Goal: Task Accomplishment & Management: Complete application form

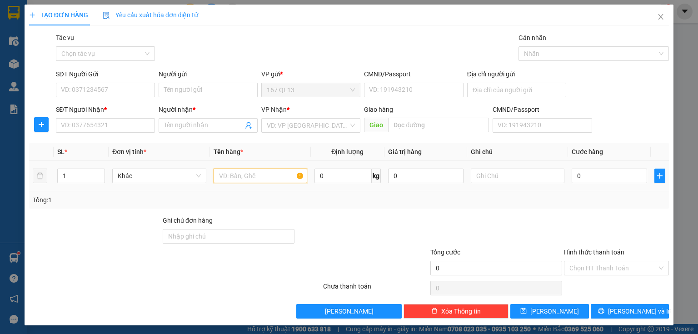
click at [258, 177] on input "text" at bounding box center [260, 176] width 94 height 15
type input "va ly"
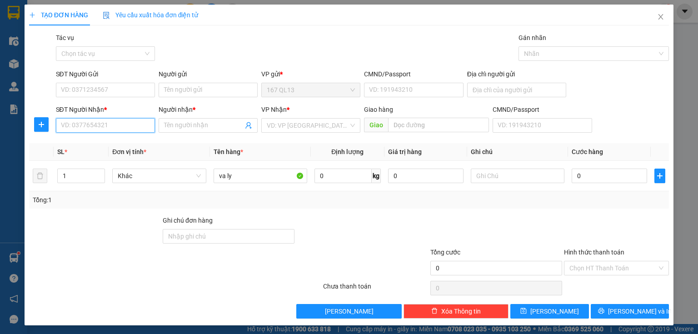
click at [104, 125] on input "SĐT Người Nhận *" at bounding box center [105, 125] width 99 height 15
type input "0357830223"
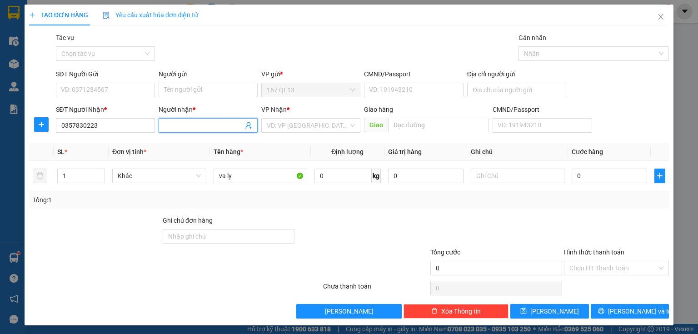
click at [199, 124] on input "Người nhận *" at bounding box center [203, 125] width 79 height 10
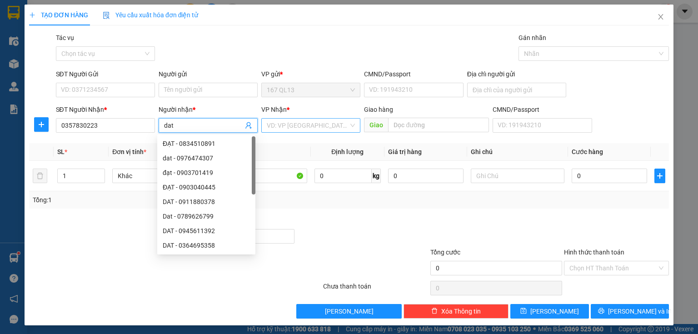
type input "dat"
click at [297, 123] on input "search" at bounding box center [308, 126] width 82 height 14
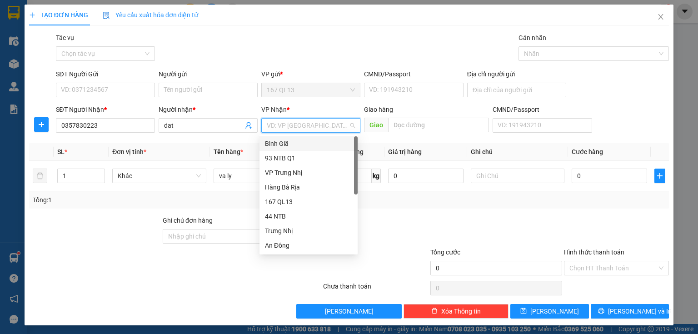
click at [293, 144] on div "Bình Giã" at bounding box center [308, 144] width 87 height 10
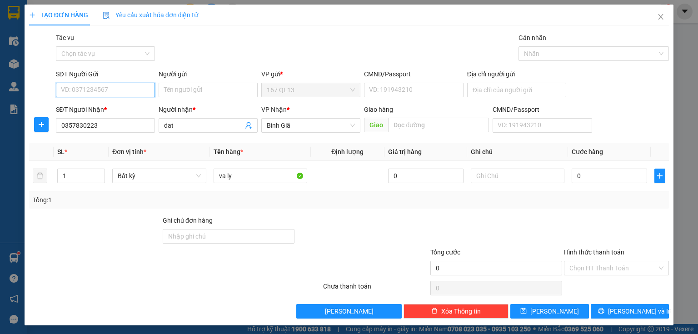
click at [123, 92] on input "SĐT Người Gửi" at bounding box center [105, 90] width 99 height 15
type input "0778700228"
click at [187, 85] on input "Người gửi" at bounding box center [208, 90] width 99 height 15
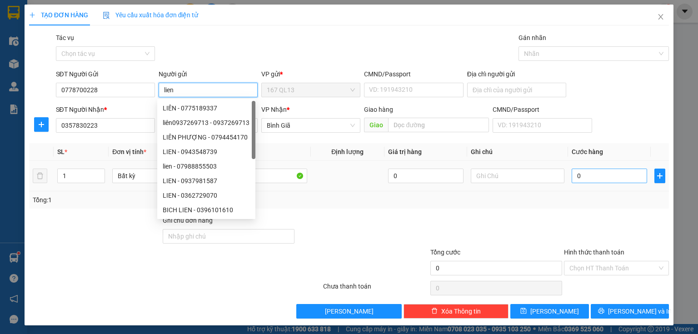
type input "lien"
click at [578, 169] on input "0" at bounding box center [608, 176] width 75 height 15
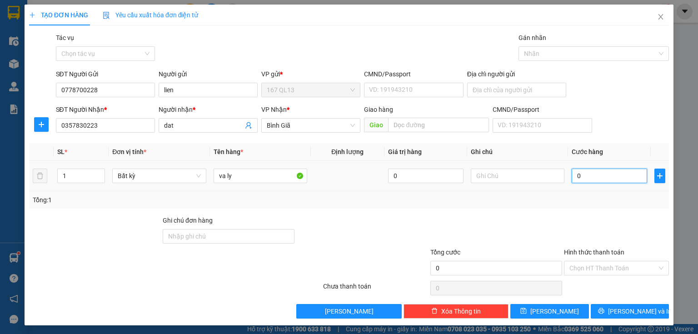
type input "4"
type input "40"
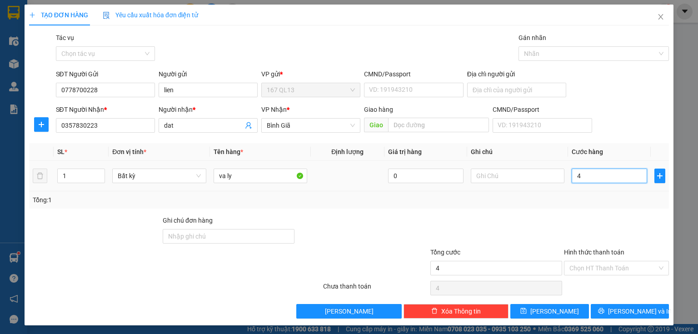
type input "40"
type input "40.000"
click at [602, 307] on button "[PERSON_NAME] và In" at bounding box center [629, 311] width 79 height 15
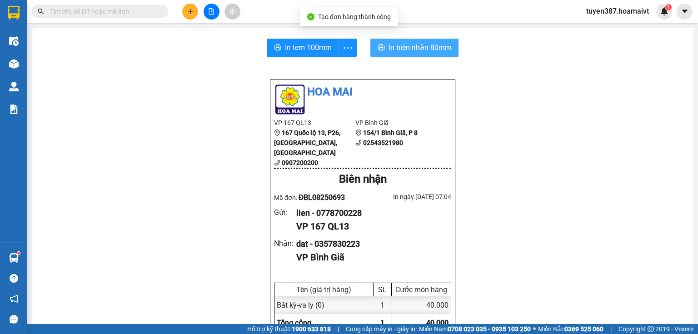
click at [413, 44] on span "In biên nhận 80mm" at bounding box center [419, 47] width 63 height 11
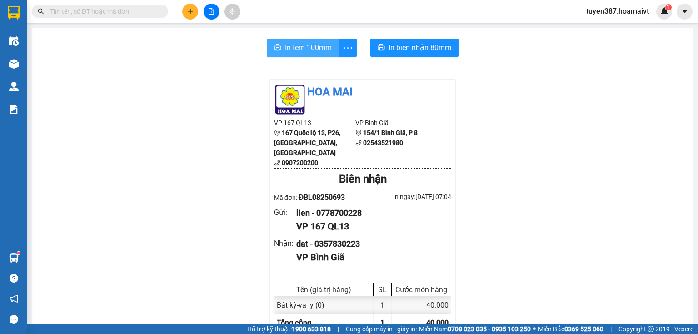
click at [312, 45] on span "In tem 100mm" at bounding box center [308, 47] width 47 height 11
drag, startPoint x: 697, startPoint y: 219, endPoint x: 608, endPoint y: 319, distance: 134.2
drag, startPoint x: 608, startPoint y: 319, endPoint x: 191, endPoint y: 13, distance: 517.6
click at [191, 13] on icon "plus" at bounding box center [190, 11] width 6 height 6
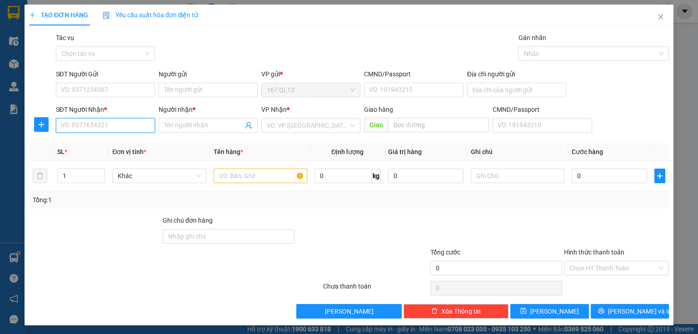
click at [120, 119] on input "SĐT Người Nhận *" at bounding box center [105, 125] width 99 height 15
click at [89, 143] on div "0909199297 - HẰNG" at bounding box center [104, 144] width 87 height 10
type input "0909199297"
type input "HẰNG"
type input "0909199297"
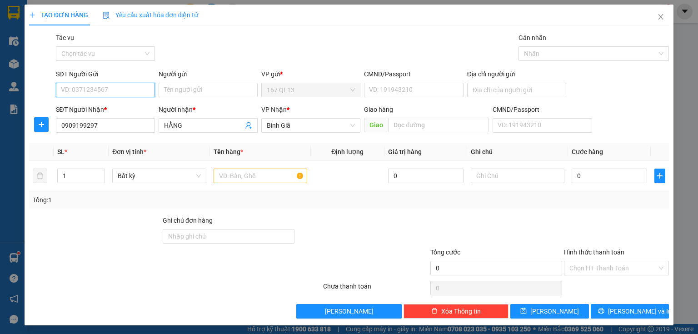
click at [129, 85] on input "SĐT Người Gửi" at bounding box center [105, 90] width 99 height 15
click at [104, 111] on div "0909719193 - hoan" at bounding box center [104, 108] width 87 height 10
type input "0909719193"
type input "hoan"
type input "087201012525"
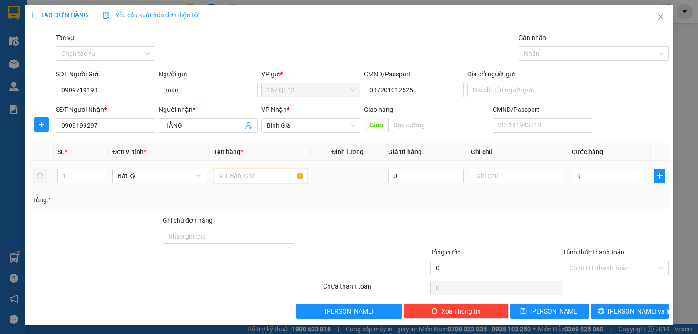
click at [273, 178] on input "text" at bounding box center [260, 176] width 94 height 15
type input "hop"
click at [518, 177] on input "text" at bounding box center [518, 176] width 94 height 15
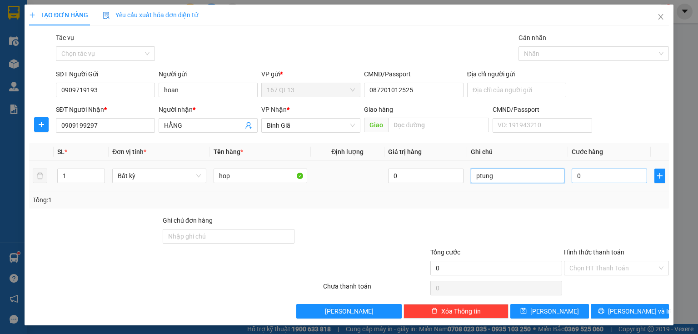
type input "ptung"
click at [588, 180] on input "0" at bounding box center [608, 176] width 75 height 15
type input "3"
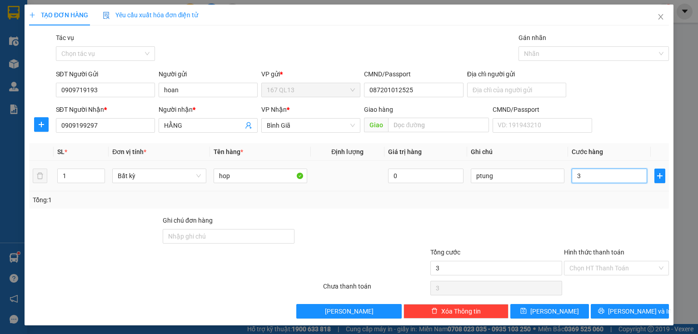
type input "30"
type input "30.000"
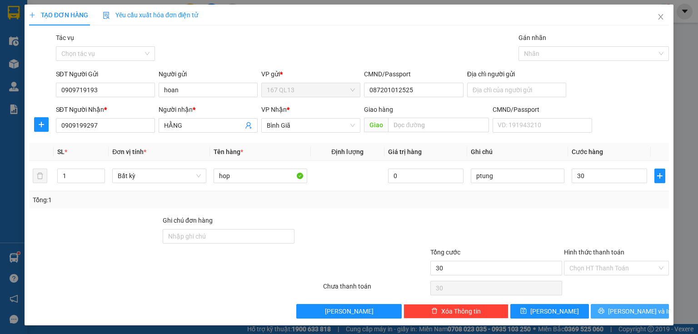
type input "30.000"
click at [603, 309] on button "[PERSON_NAME] và In" at bounding box center [629, 311] width 79 height 15
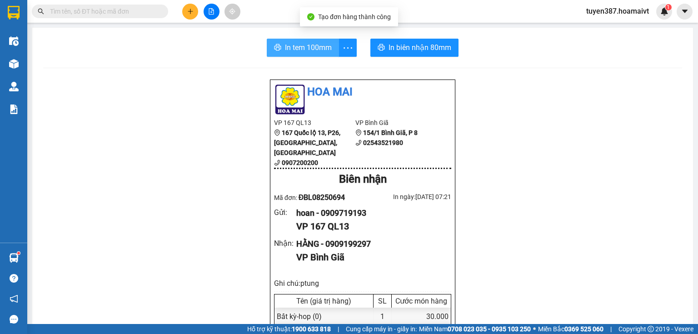
click at [310, 50] on span "In tem 100mm" at bounding box center [308, 47] width 47 height 11
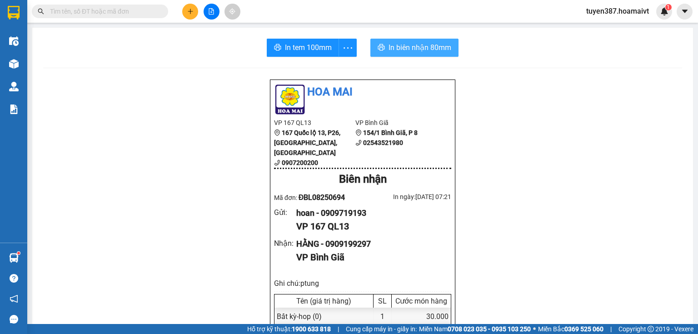
click at [399, 46] on span "In biên nhận 80mm" at bounding box center [419, 47] width 63 height 11
click at [27, 65] on section "Kết quả tìm kiếm ( 0 ) Bộ lọc No Data tuyen387.hoamaivt 1 Điều hành xe Kho hàng…" at bounding box center [349, 167] width 698 height 334
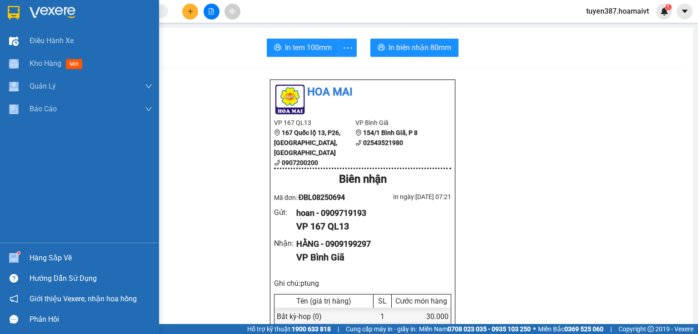
click at [55, 258] on div "Hàng sắp về" at bounding box center [91, 258] width 123 height 14
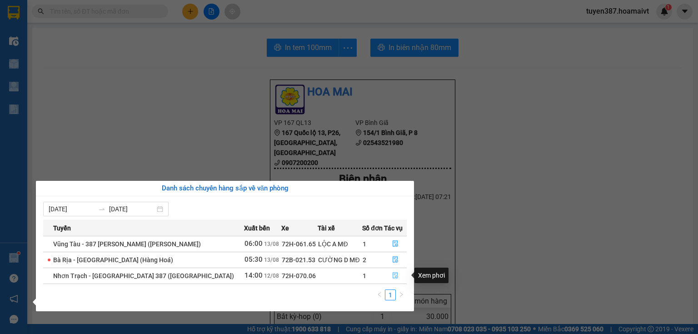
click at [392, 273] on icon "file-done" at bounding box center [395, 275] width 6 height 6
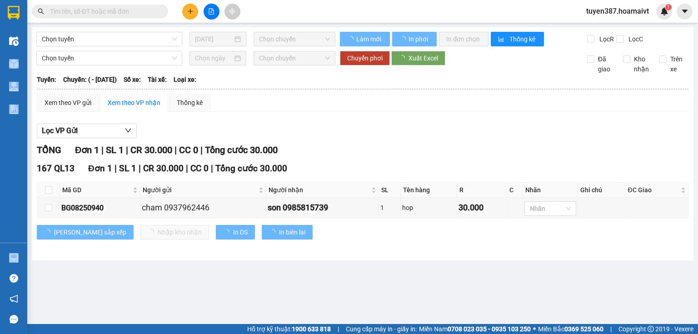
type input "[DATE]"
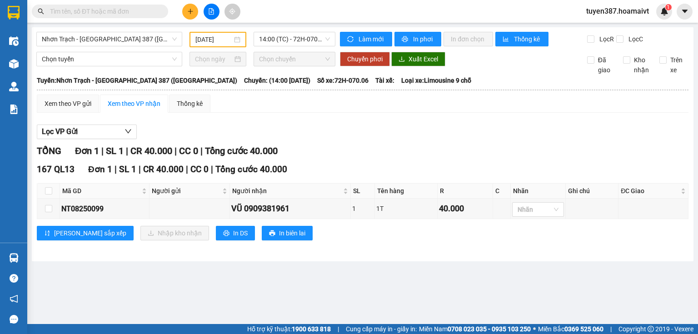
drag, startPoint x: 316, startPoint y: 118, endPoint x: 303, endPoint y: 108, distance: 16.1
click at [307, 111] on div "Xem theo VP gửi Xem theo VP nhận Thống kê Lọc VP Gửi TỔNG Đơn 1 | SL 1 | CR 40…" at bounding box center [362, 172] width 651 height 157
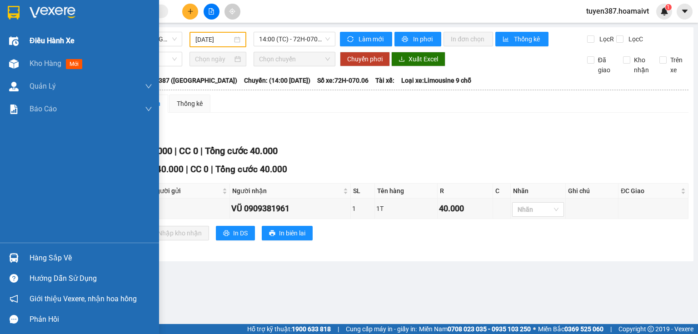
click at [45, 42] on span "Điều hành xe" at bounding box center [52, 40] width 45 height 11
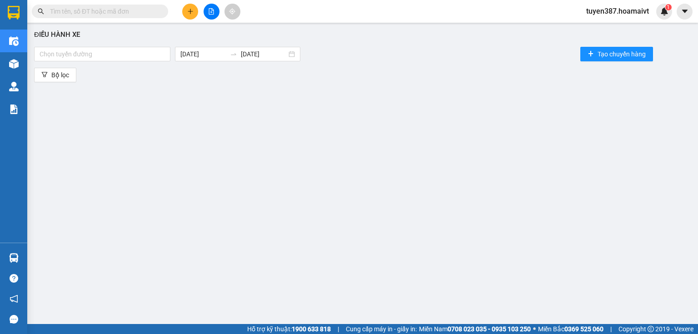
click at [147, 37] on div "Điều hành xe" at bounding box center [362, 35] width 657 height 11
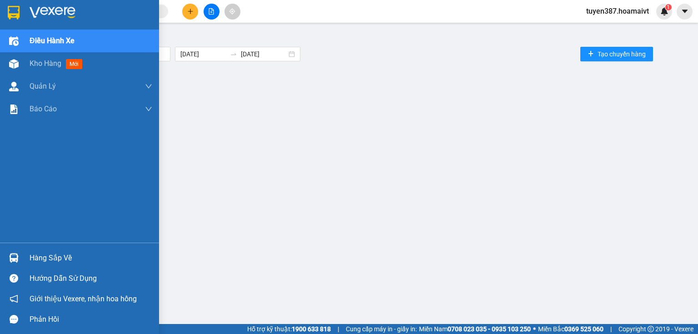
click at [16, 256] on img at bounding box center [14, 258] width 10 height 10
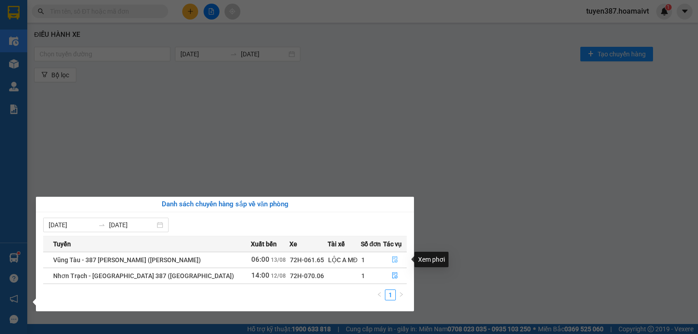
click at [392, 258] on icon "file-done" at bounding box center [395, 259] width 6 height 6
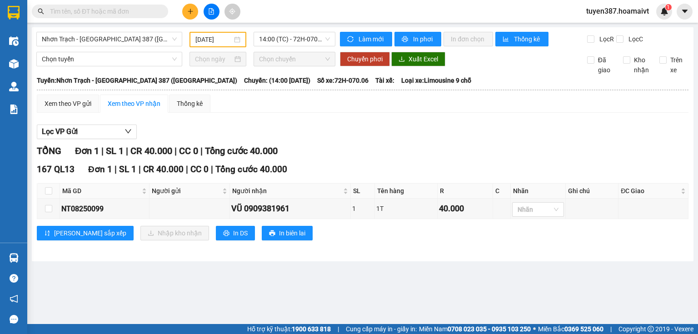
type input "[DATE]"
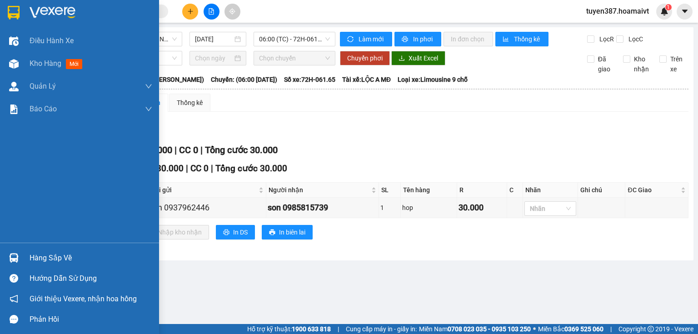
click at [11, 252] on div at bounding box center [14, 258] width 16 height 16
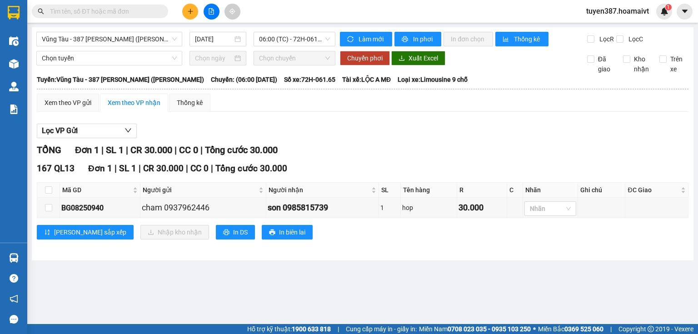
click at [163, 39] on section "Kết quả tìm kiếm ( 0 ) Bộ lọc No Data tuyen387.hoamaivt 1 Điều hành xe Kho hàng…" at bounding box center [349, 167] width 698 height 334
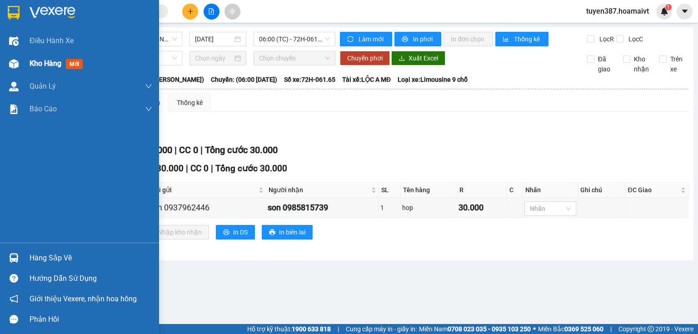
click at [15, 63] on img at bounding box center [14, 64] width 10 height 10
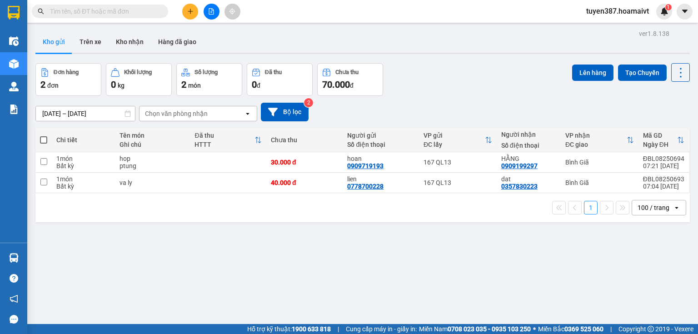
click at [476, 84] on div "Đơn hàng 2 đơn Khối lượng 0 kg Số lượng 2 món Đã thu 0 đ Chưa thu 70.000 đ Lên …" at bounding box center [362, 79] width 654 height 33
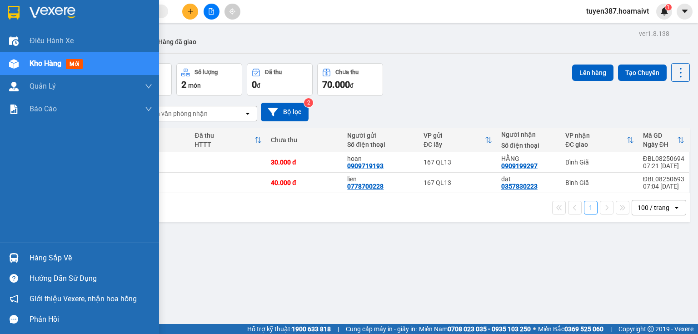
click at [12, 258] on img at bounding box center [14, 258] width 10 height 10
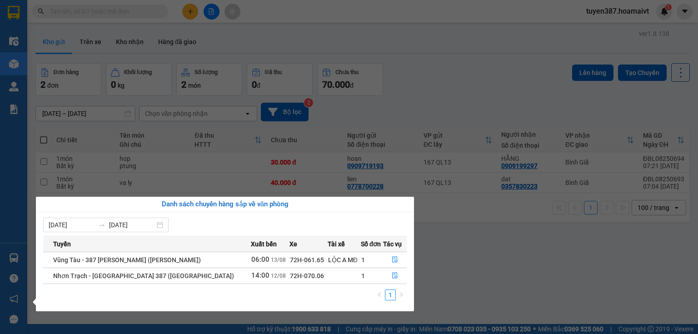
click at [133, 40] on section "Kết quả tìm kiếm ( 0 ) Bộ lọc No Data tuyen387.hoamaivt 1 Điều hành xe Kho hàng…" at bounding box center [349, 167] width 698 height 334
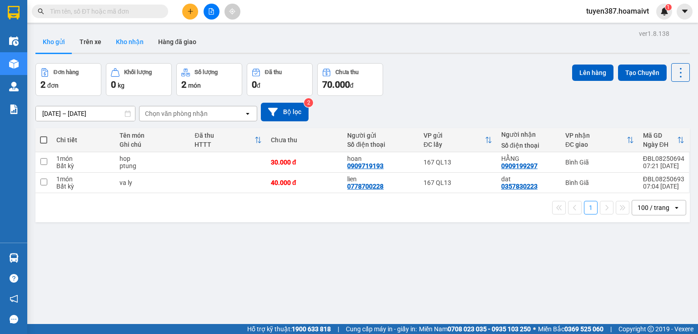
click at [133, 40] on button "Kho nhận" at bounding box center [130, 42] width 42 height 22
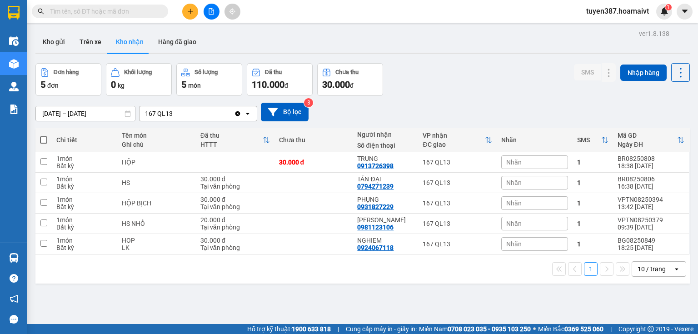
click at [80, 115] on input "[DATE] – [DATE]" at bounding box center [85, 113] width 99 height 15
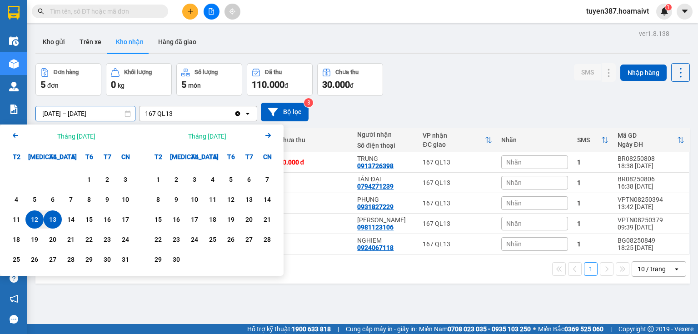
click at [14, 133] on icon "Arrow Left" at bounding box center [15, 135] width 11 height 11
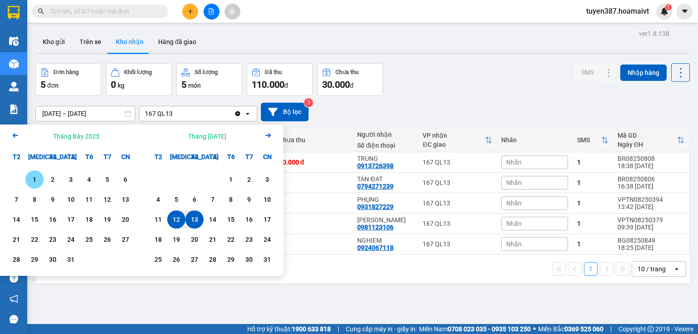
click at [36, 174] on div "1" at bounding box center [34, 179] width 13 height 11
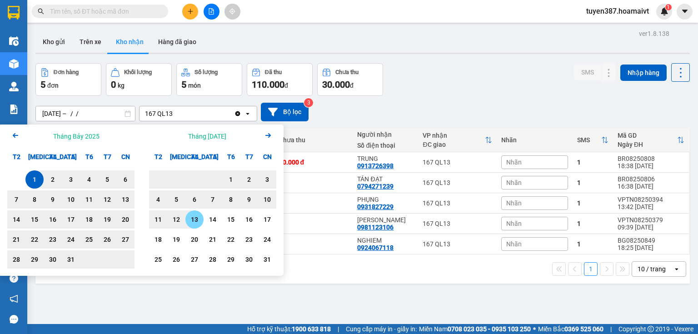
click at [193, 222] on div "13" at bounding box center [194, 219] width 13 height 11
type input "[DATE] – [DATE]"
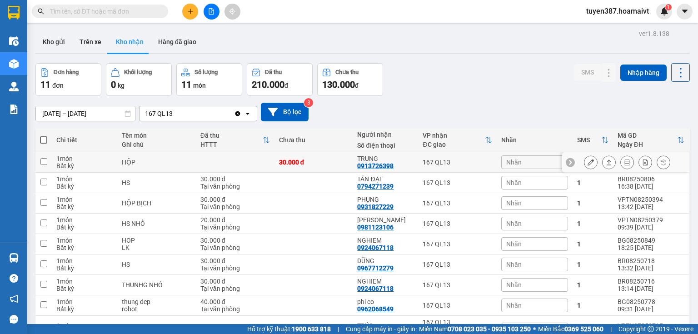
click at [587, 163] on icon at bounding box center [590, 162] width 6 height 6
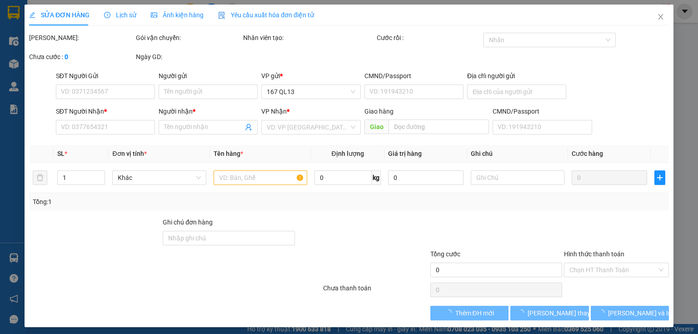
type input "0963595510"
type input "Sỹ"
type input "273543755"
type input "0913726398"
type input "TRUNG"
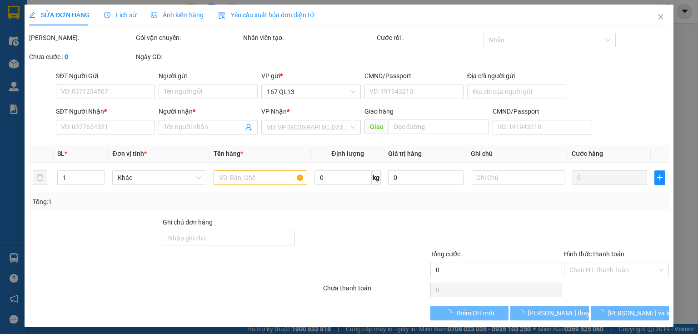
type input "30.000"
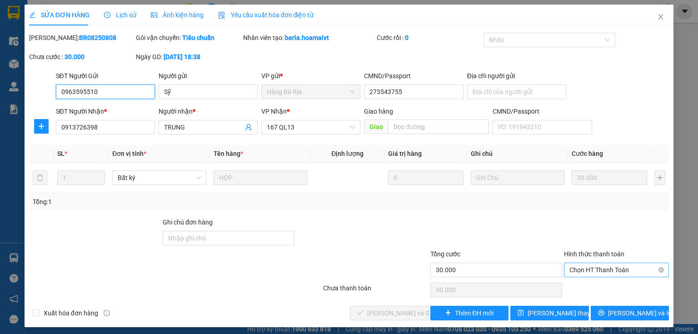
click at [612, 267] on span "Chọn HT Thanh Toán" at bounding box center [616, 270] width 94 height 14
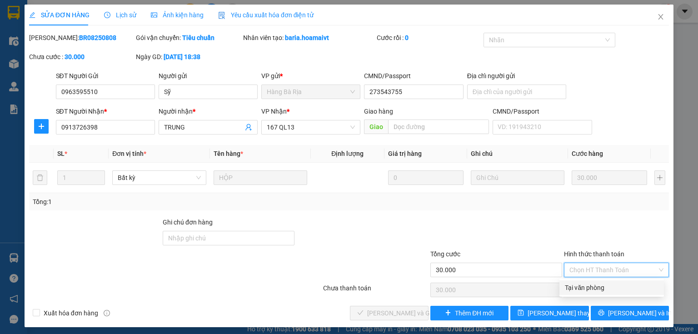
drag, startPoint x: 590, startPoint y: 286, endPoint x: 461, endPoint y: 308, distance: 130.8
click at [588, 285] on div "Tại văn phòng" at bounding box center [612, 288] width 94 height 10
type input "0"
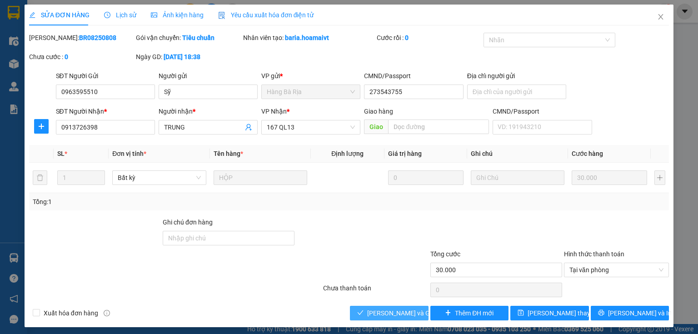
click at [392, 309] on span "[PERSON_NAME] và Giao hàng" at bounding box center [410, 313] width 87 height 10
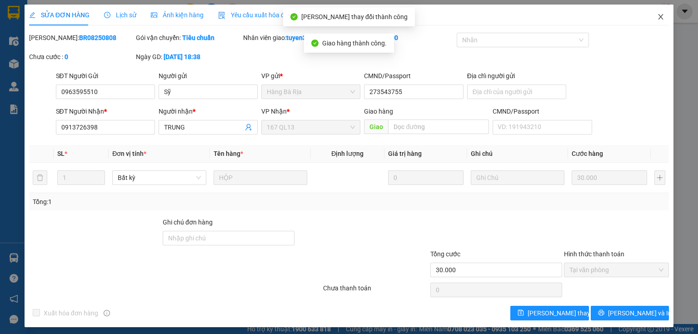
click at [657, 18] on icon "close" at bounding box center [660, 16] width 7 height 7
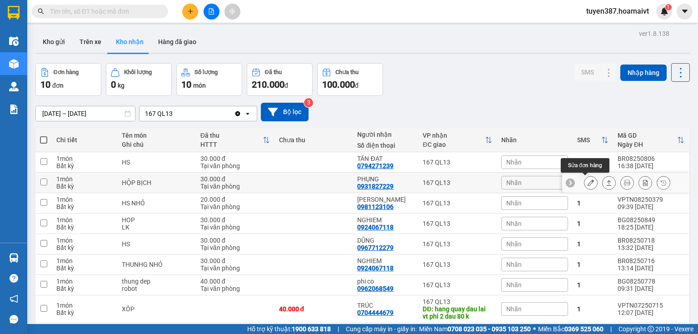
click at [587, 180] on icon at bounding box center [590, 182] width 6 height 6
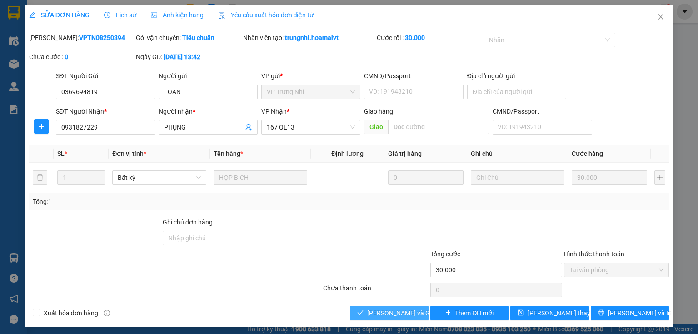
click at [396, 315] on span "[PERSON_NAME] và Giao hàng" at bounding box center [410, 313] width 87 height 10
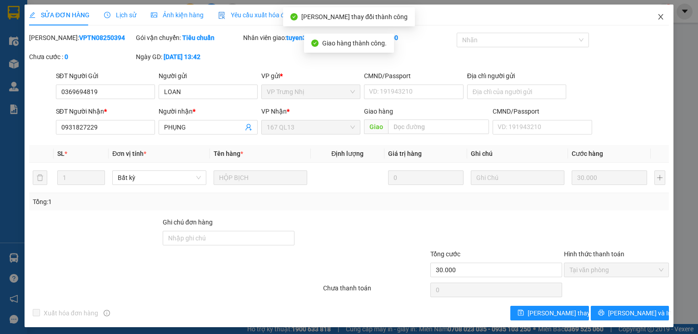
click at [657, 15] on icon "close" at bounding box center [660, 16] width 7 height 7
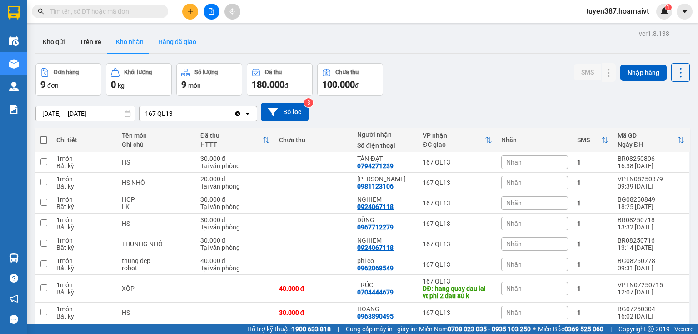
click at [169, 37] on button "Hàng đã giao" at bounding box center [177, 42] width 53 height 22
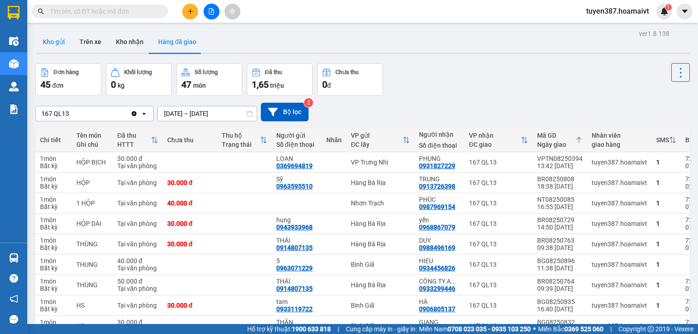
click at [53, 37] on button "Kho gửi" at bounding box center [53, 42] width 37 height 22
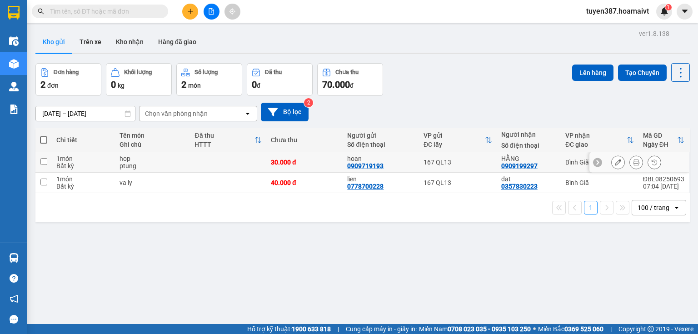
click at [419, 158] on td "167 QL13" at bounding box center [458, 162] width 78 height 20
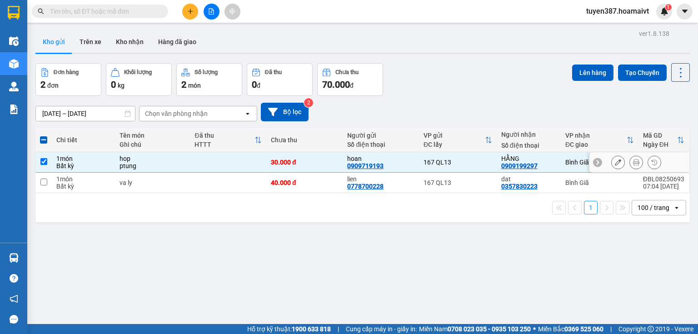
click at [42, 161] on input "checkbox" at bounding box center [43, 161] width 7 height 7
checkbox input "false"
